Goal: Information Seeking & Learning: Learn about a topic

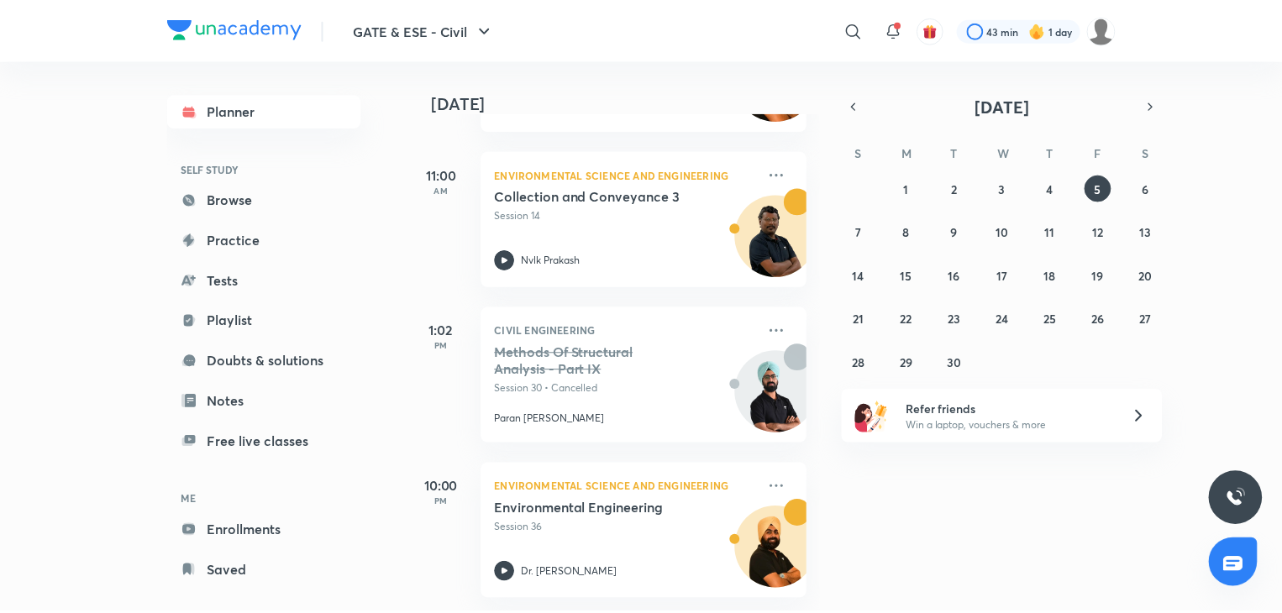
scroll to position [228, 0]
click at [245, 192] on link "Browse" at bounding box center [265, 200] width 195 height 34
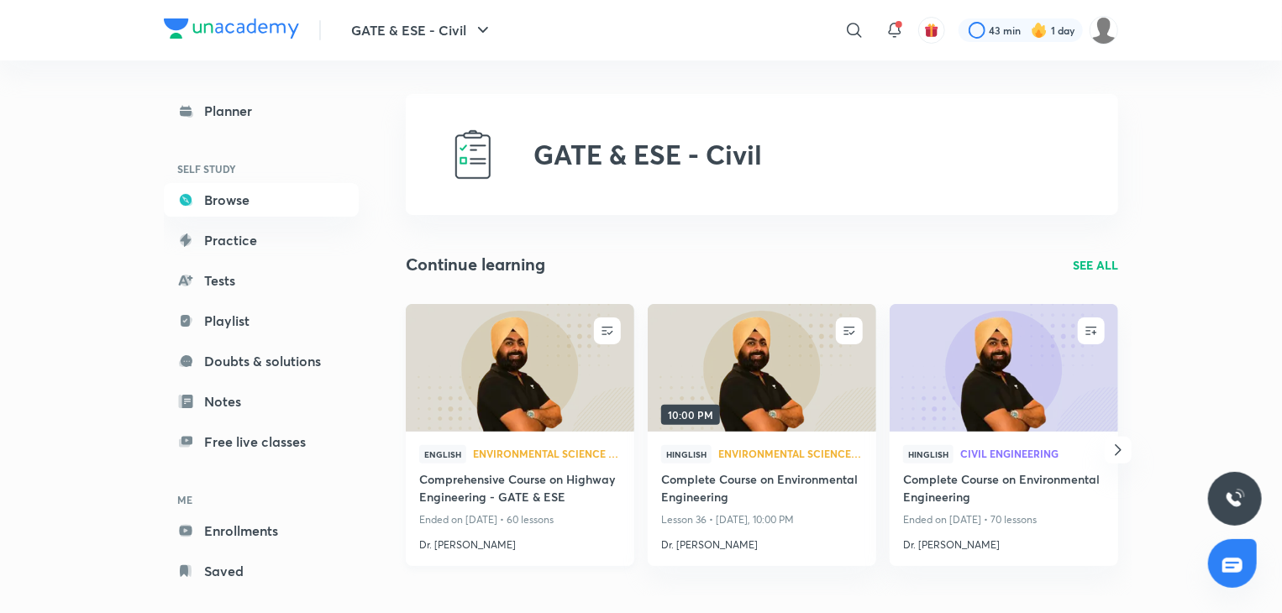
click at [548, 498] on h4 "Comprehensive Course on Highway Engineering - GATE & ESE" at bounding box center [520, 489] width 202 height 39
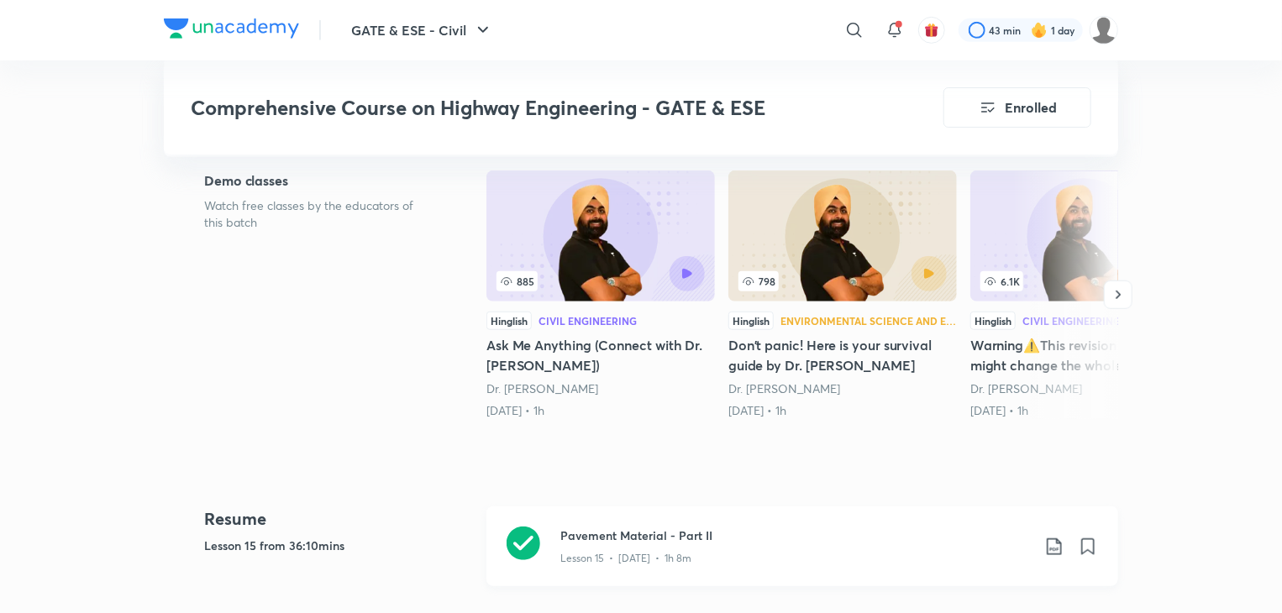
scroll to position [544, 0]
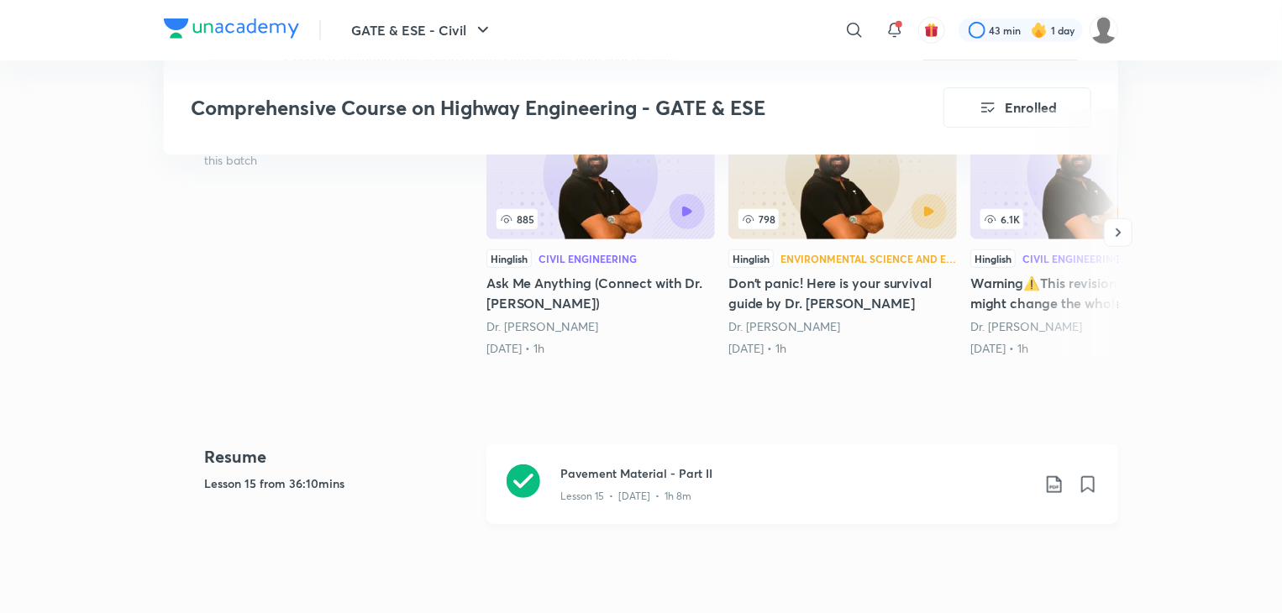
click at [750, 470] on h3 "Pavement Material - Part II" at bounding box center [795, 473] width 470 height 18
